Goal: Navigation & Orientation: Find specific page/section

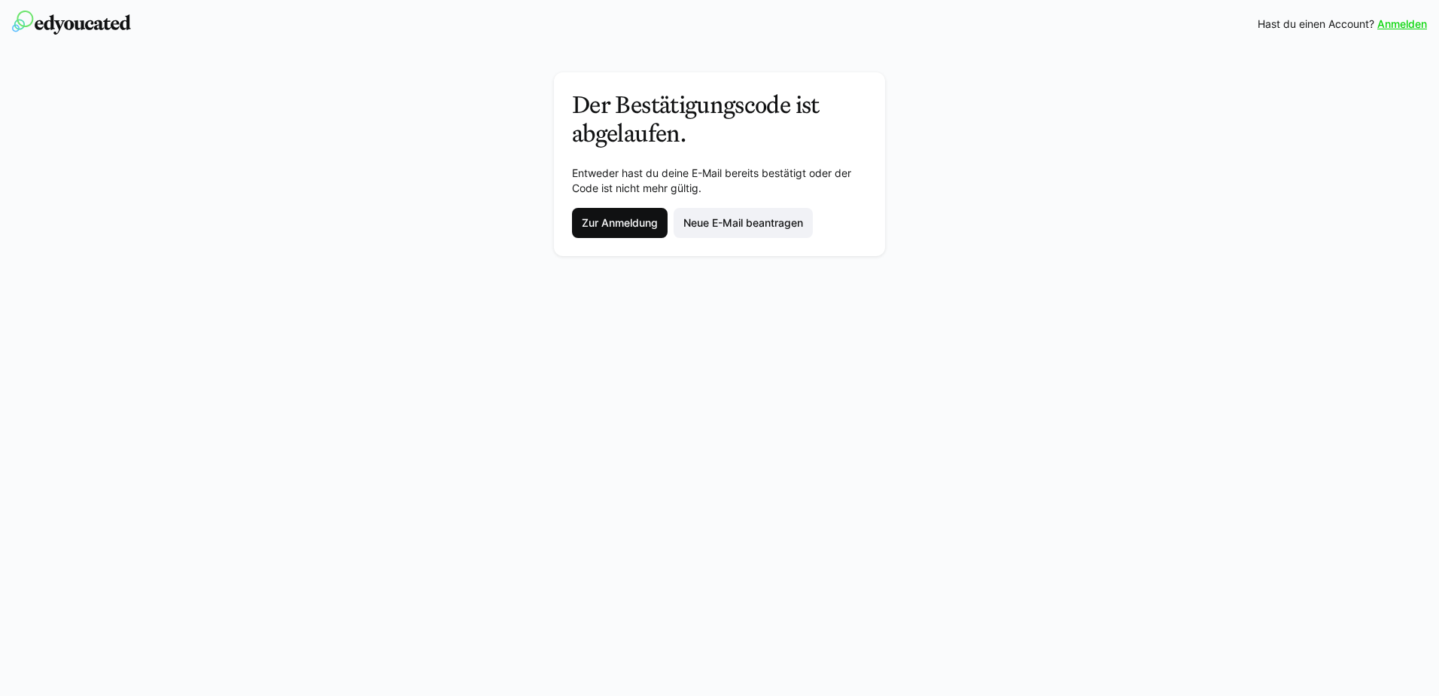
click at [602, 216] on span "Zur Anmeldung" at bounding box center [620, 222] width 81 height 15
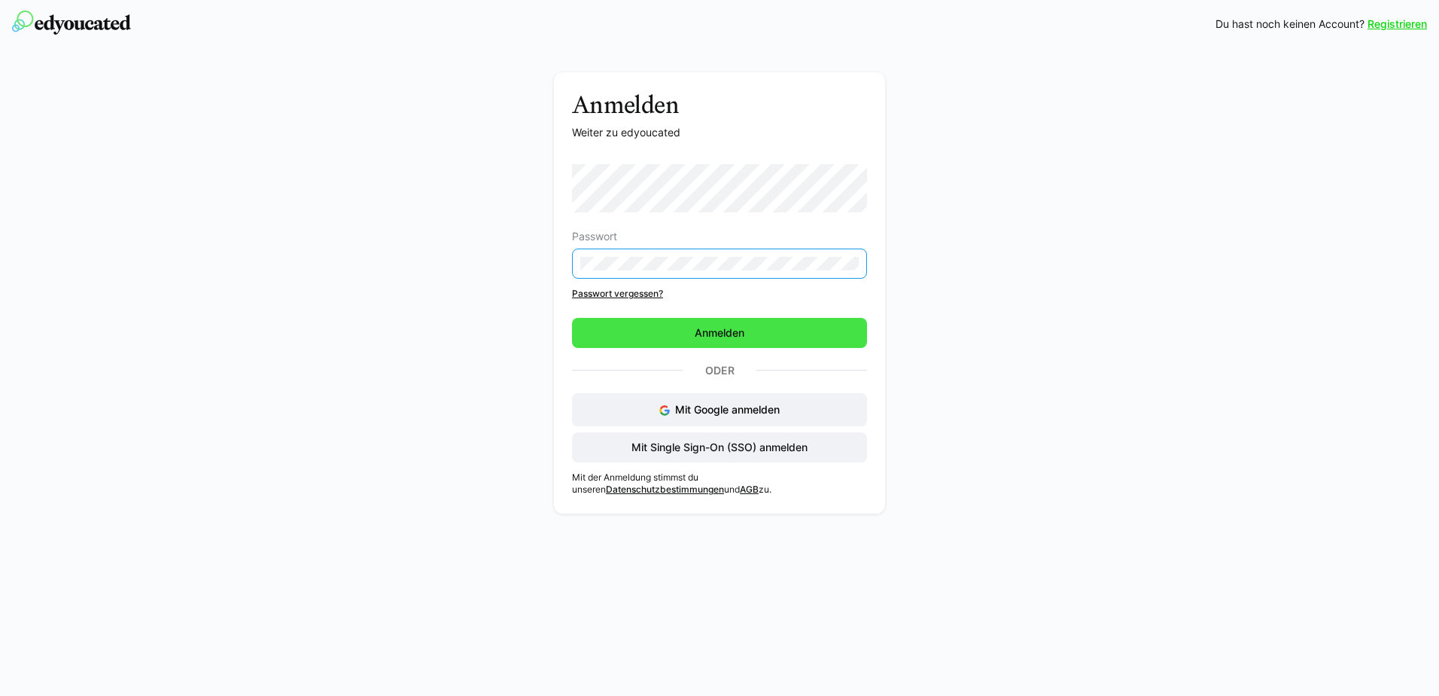
click at [739, 340] on span "Anmelden" at bounding box center [719, 333] width 295 height 30
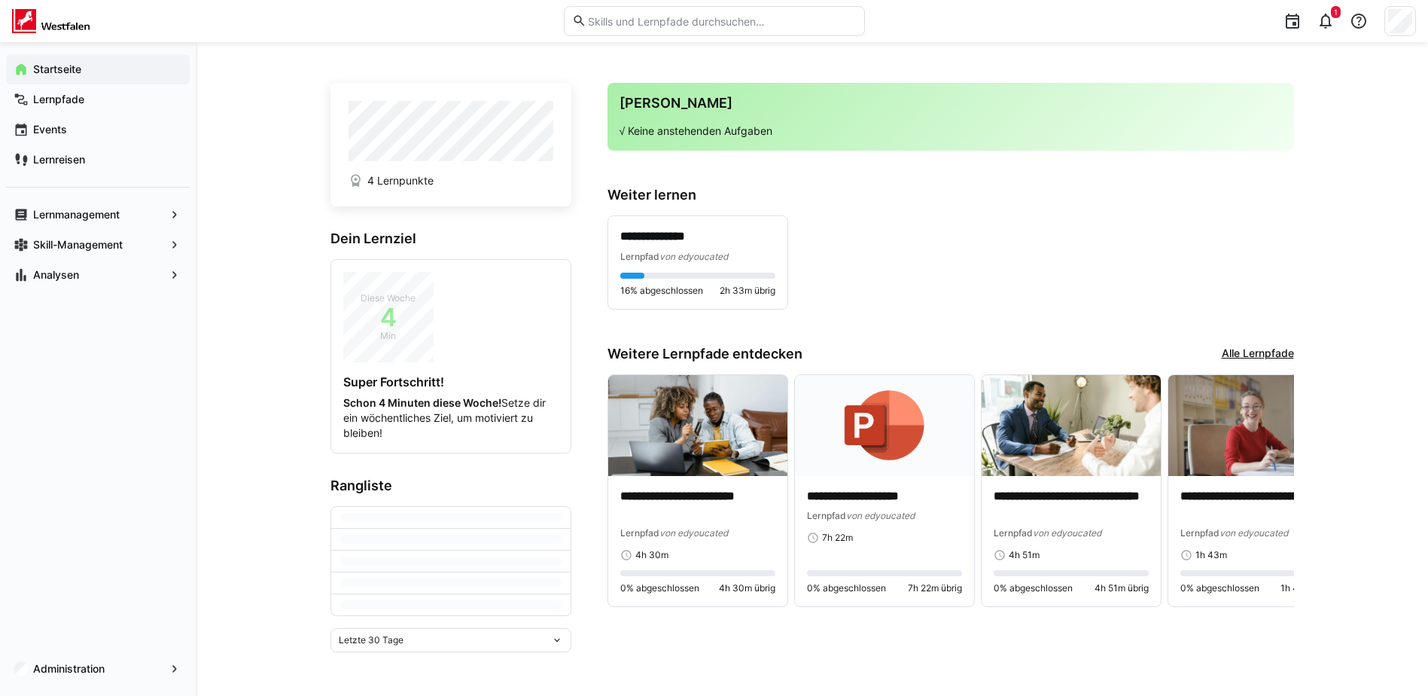
click at [872, 241] on div "**********" at bounding box center [951, 262] width 687 height 94
click at [175, 670] on eds-icon at bounding box center [174, 668] width 15 height 15
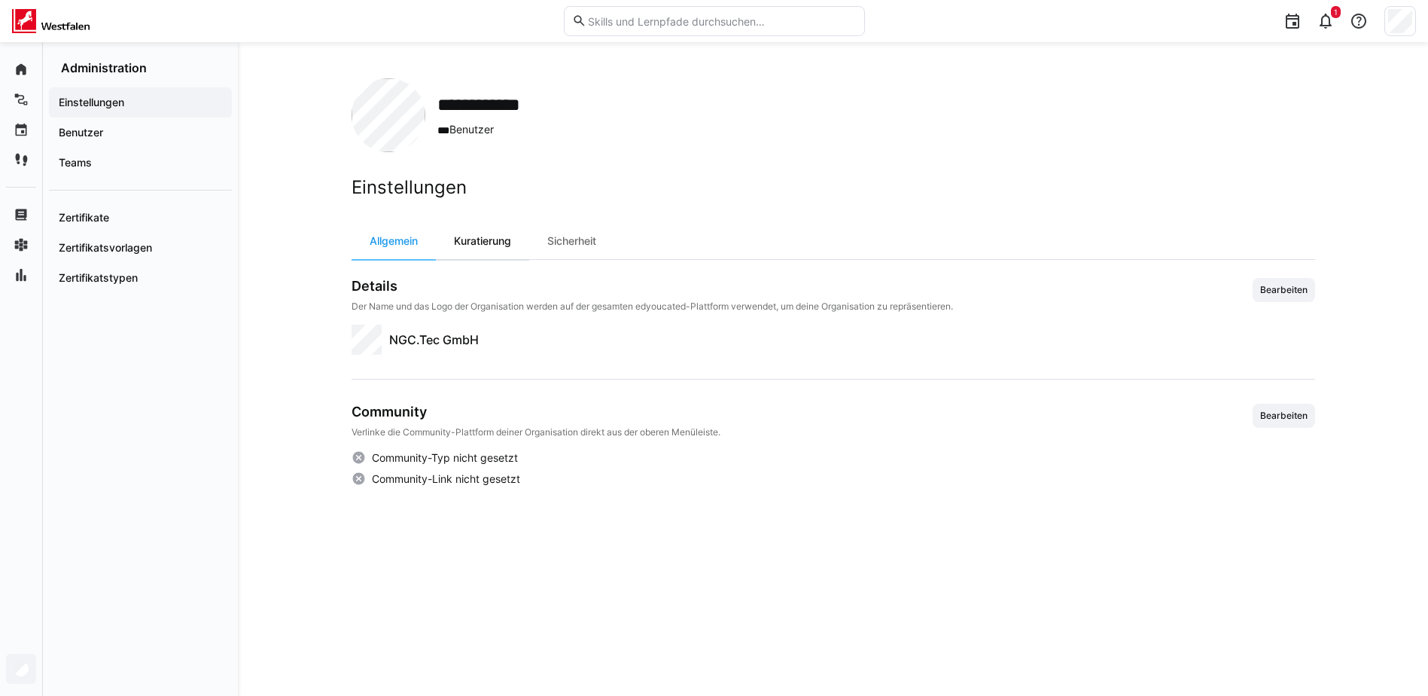
click at [470, 249] on div "Kuratierung" at bounding box center [482, 241] width 93 height 36
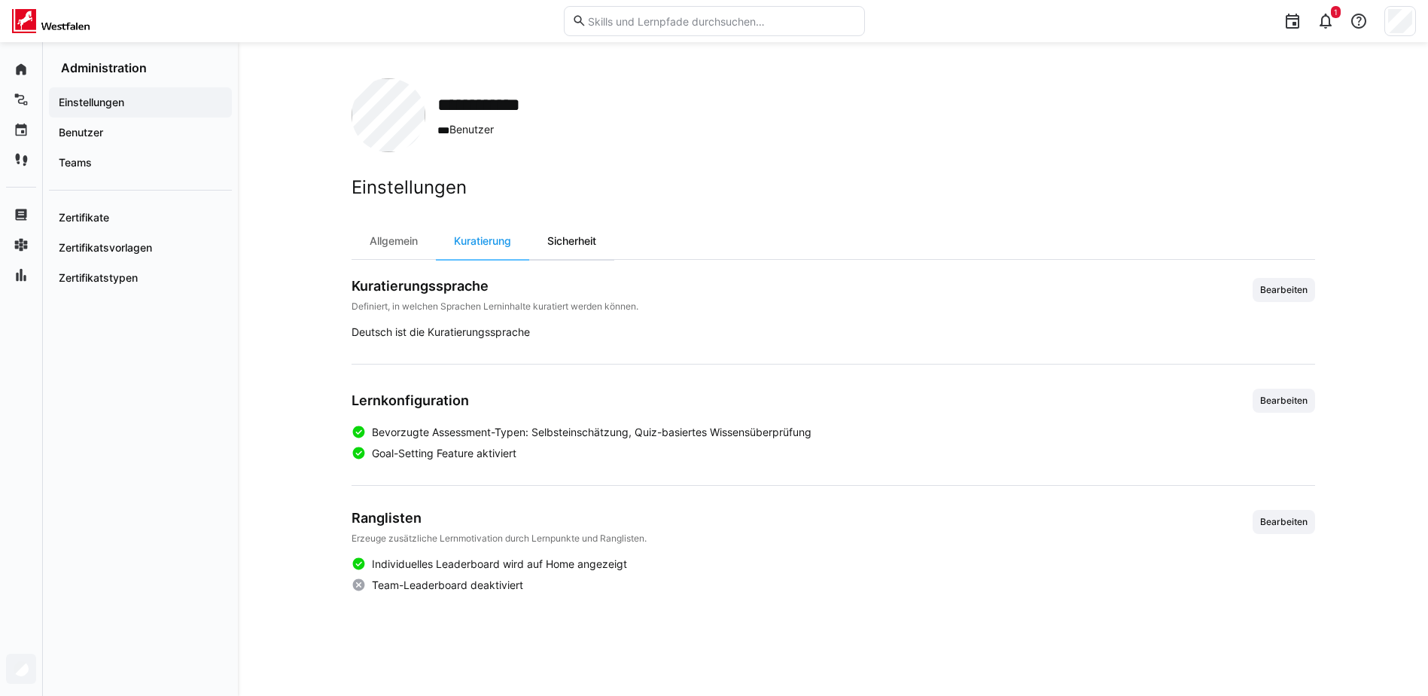
click at [586, 242] on div "Sicherheit" at bounding box center [571, 241] width 85 height 36
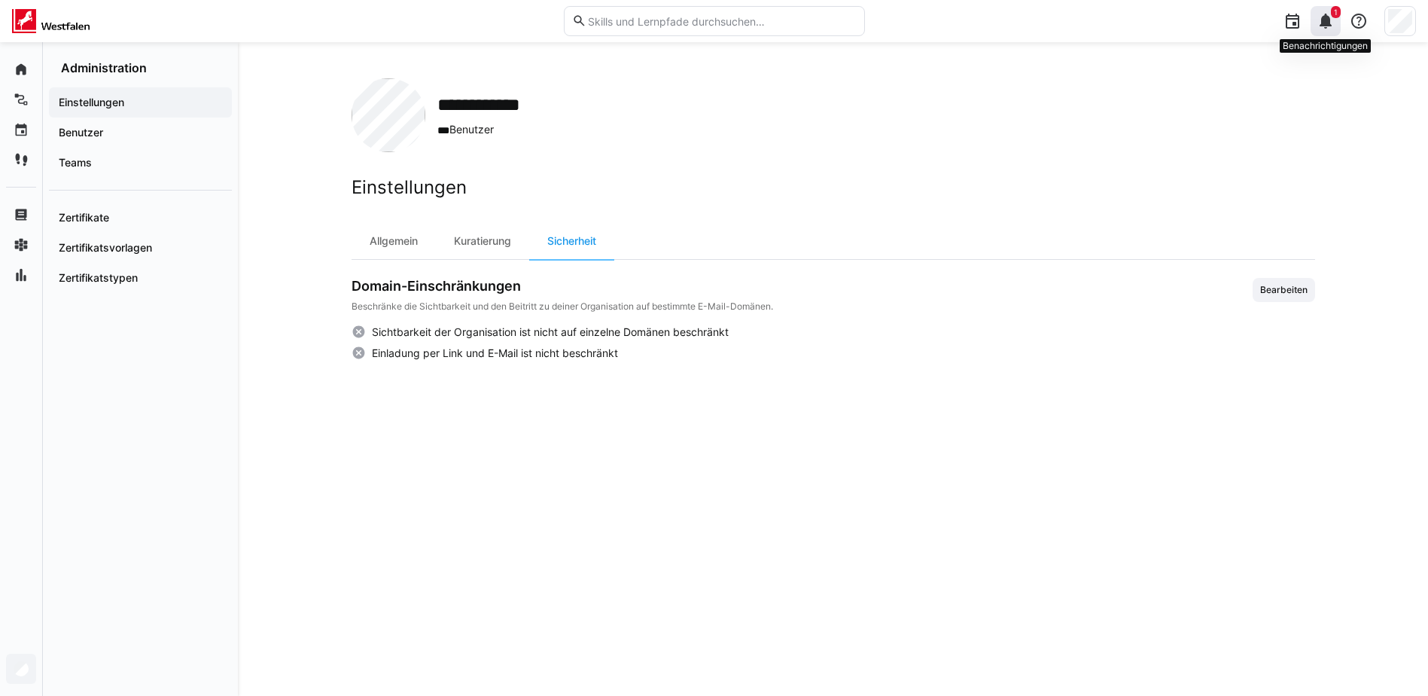
click at [1326, 24] on eds-icon at bounding box center [1326, 21] width 18 height 18
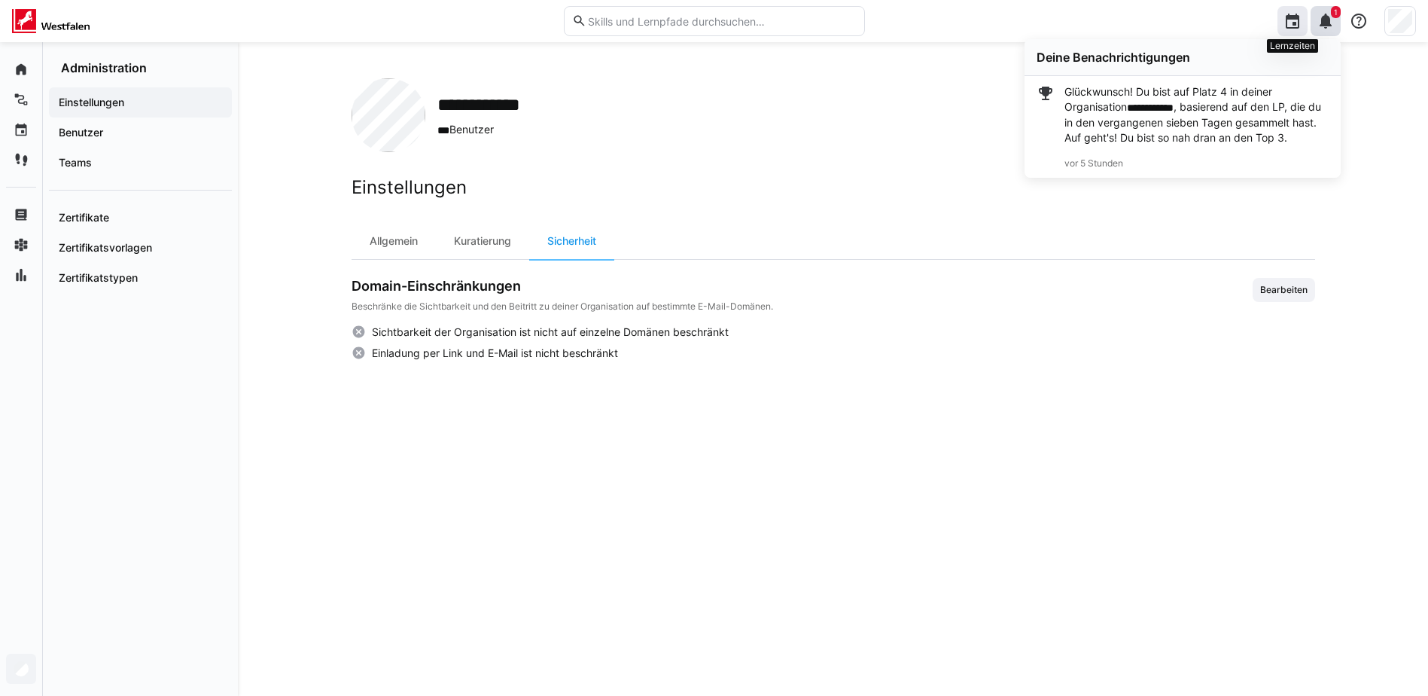
click at [1299, 26] on eds-icon at bounding box center [1293, 21] width 18 height 18
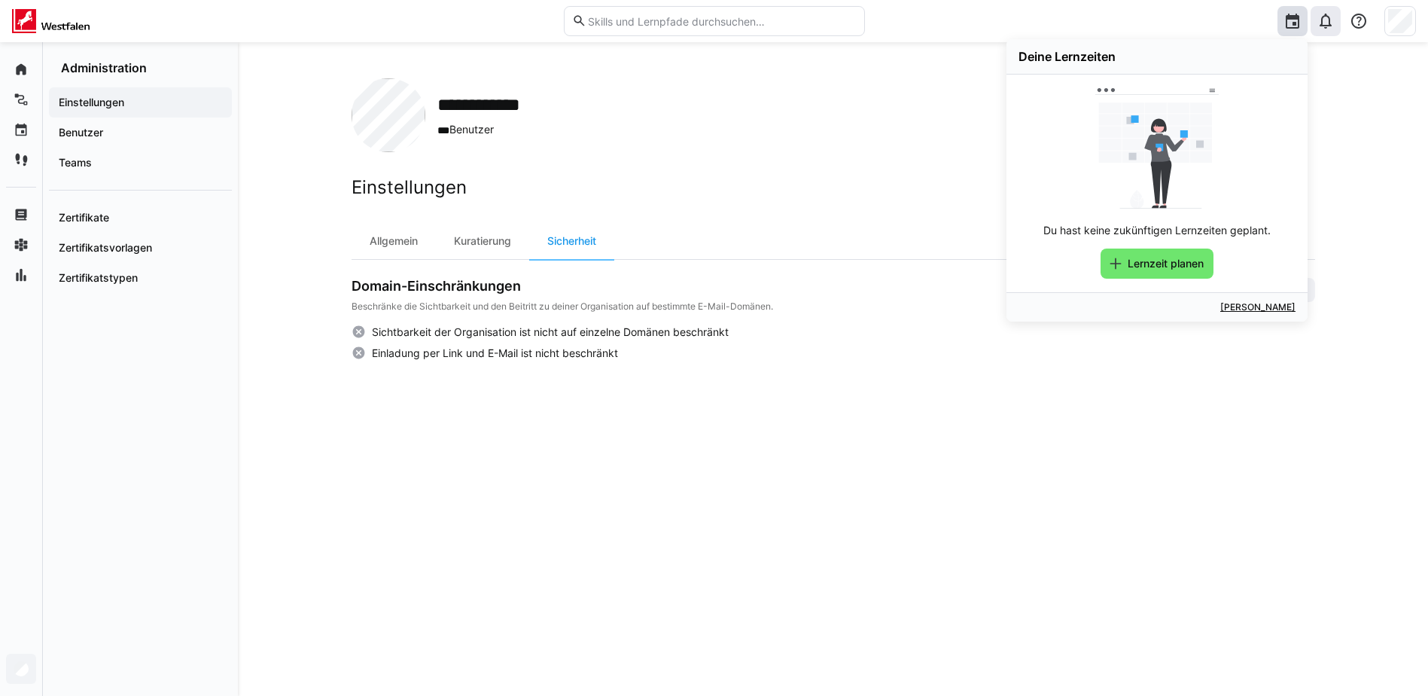
click at [1315, 26] on div at bounding box center [1326, 21] width 30 height 30
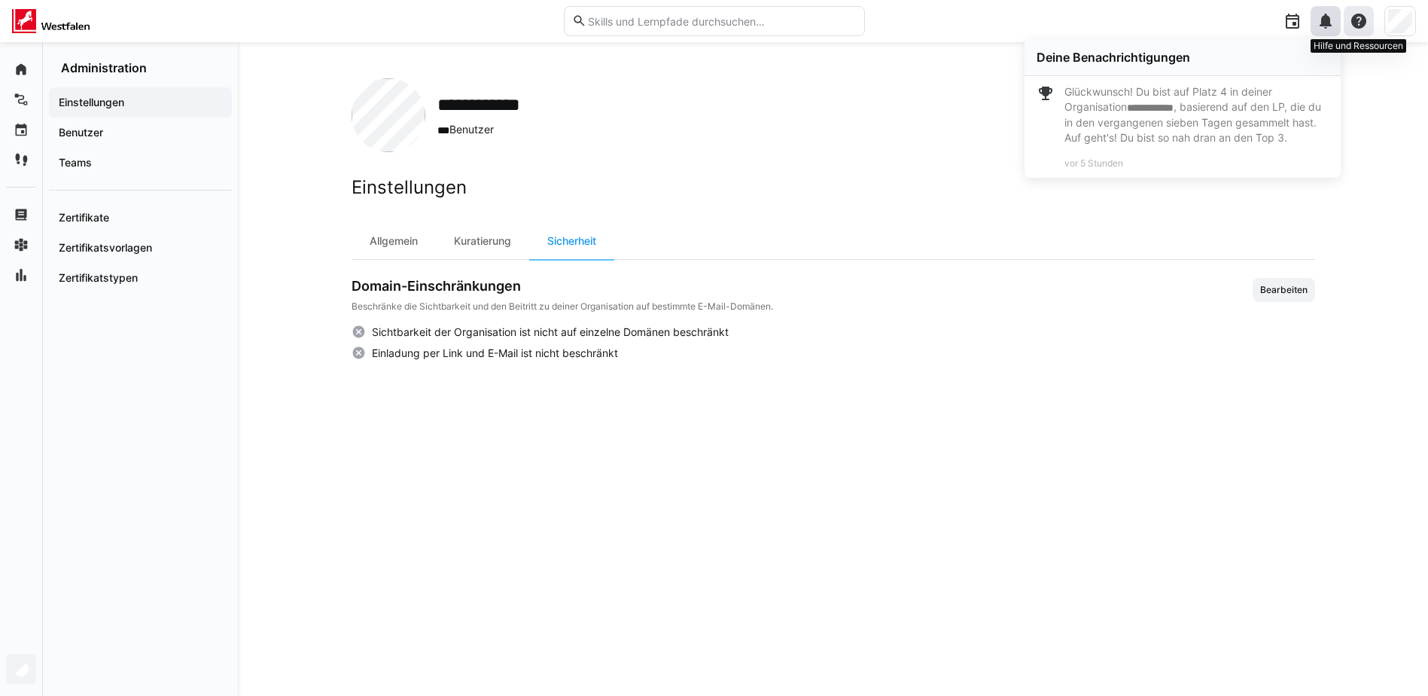
click at [1358, 23] on eds-icon at bounding box center [1359, 21] width 18 height 18
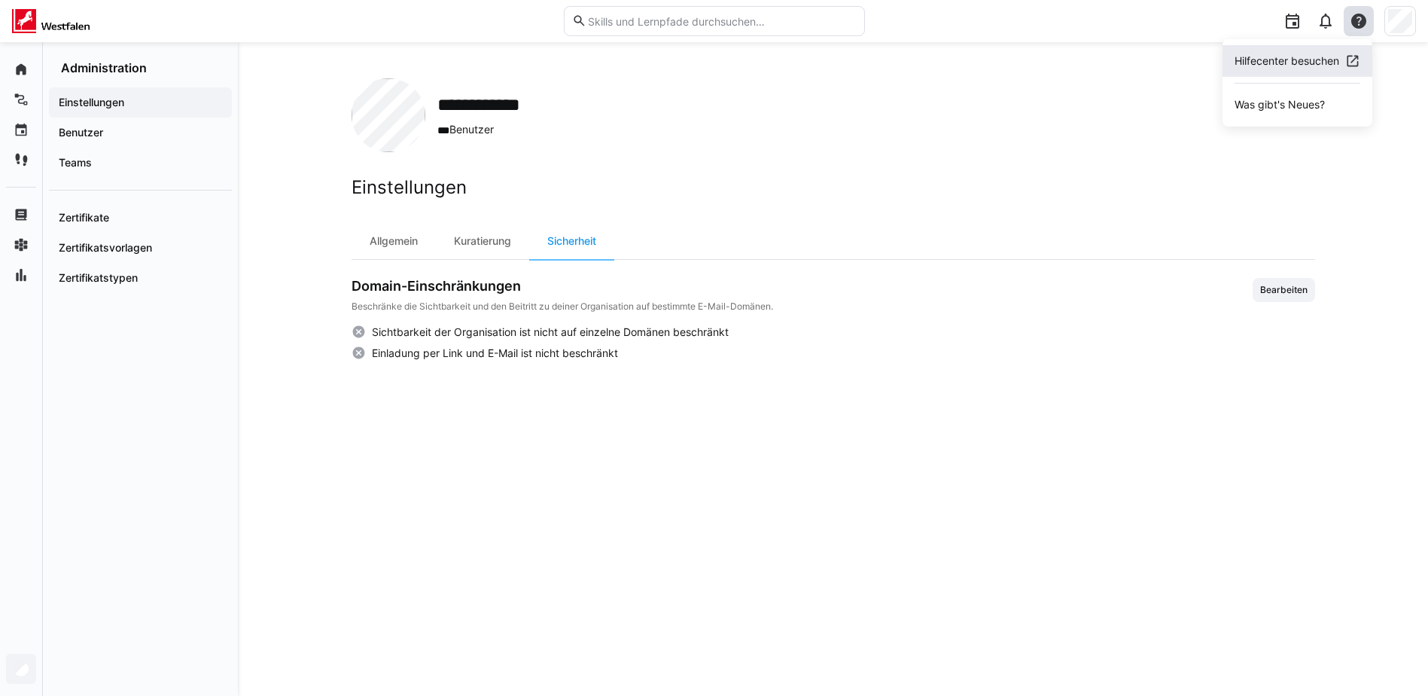
click at [1308, 60] on div "Hilfecenter besuchen" at bounding box center [1287, 60] width 105 height 15
click at [0, 0] on app-navigation-label "Benutzer" at bounding box center [0, 0] width 0 height 0
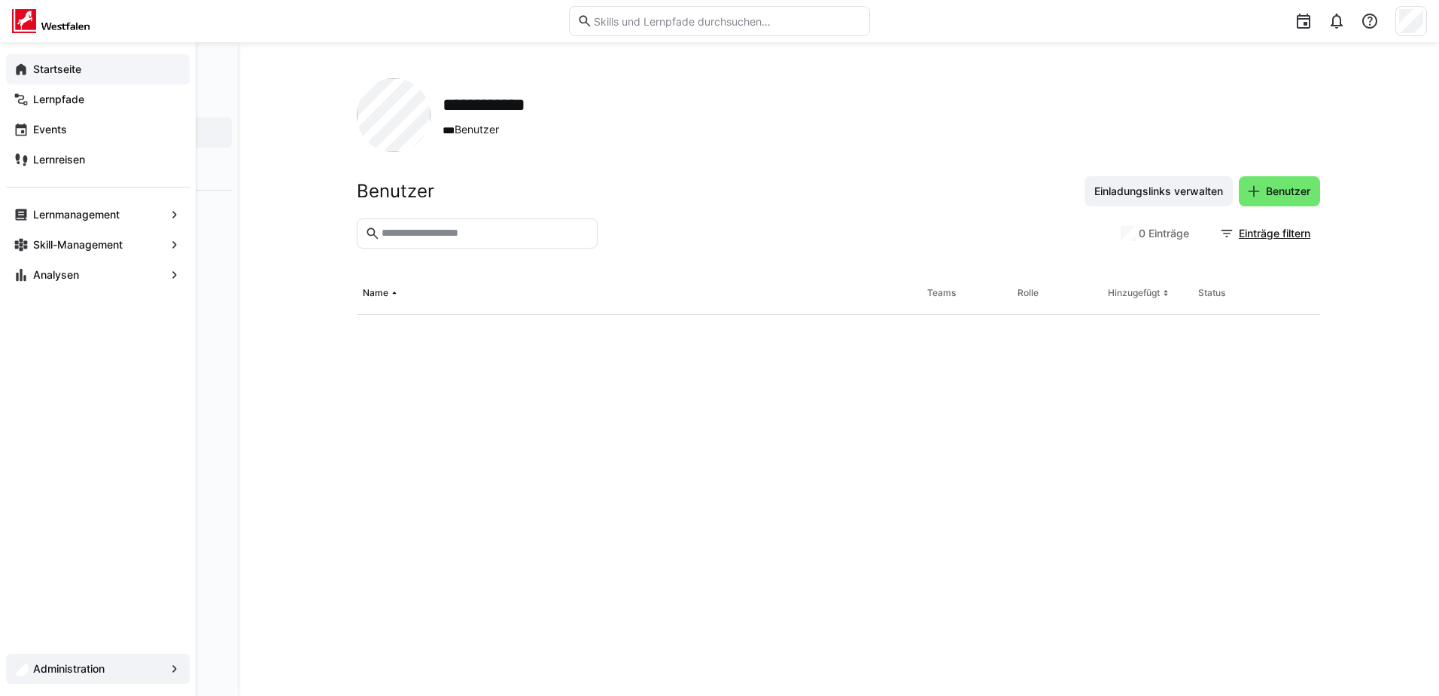
click at [29, 59] on div "Startseite" at bounding box center [98, 69] width 184 height 30
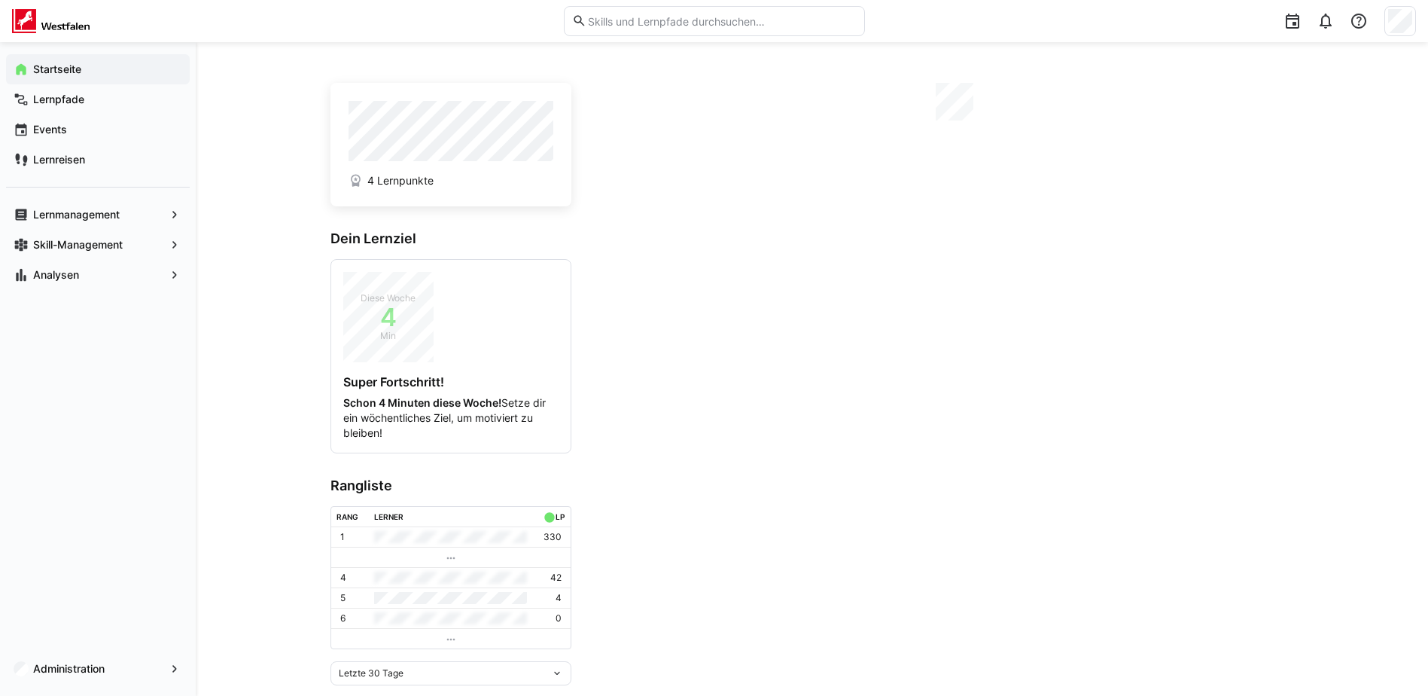
click at [267, 248] on div "4 Lernpunkte Dein Lernziel Diese Woche 4 Min Super Fortschritt! Schon 4 Minuten…" at bounding box center [812, 381] width 1232 height 679
